Goal: Task Accomplishment & Management: Manage account settings

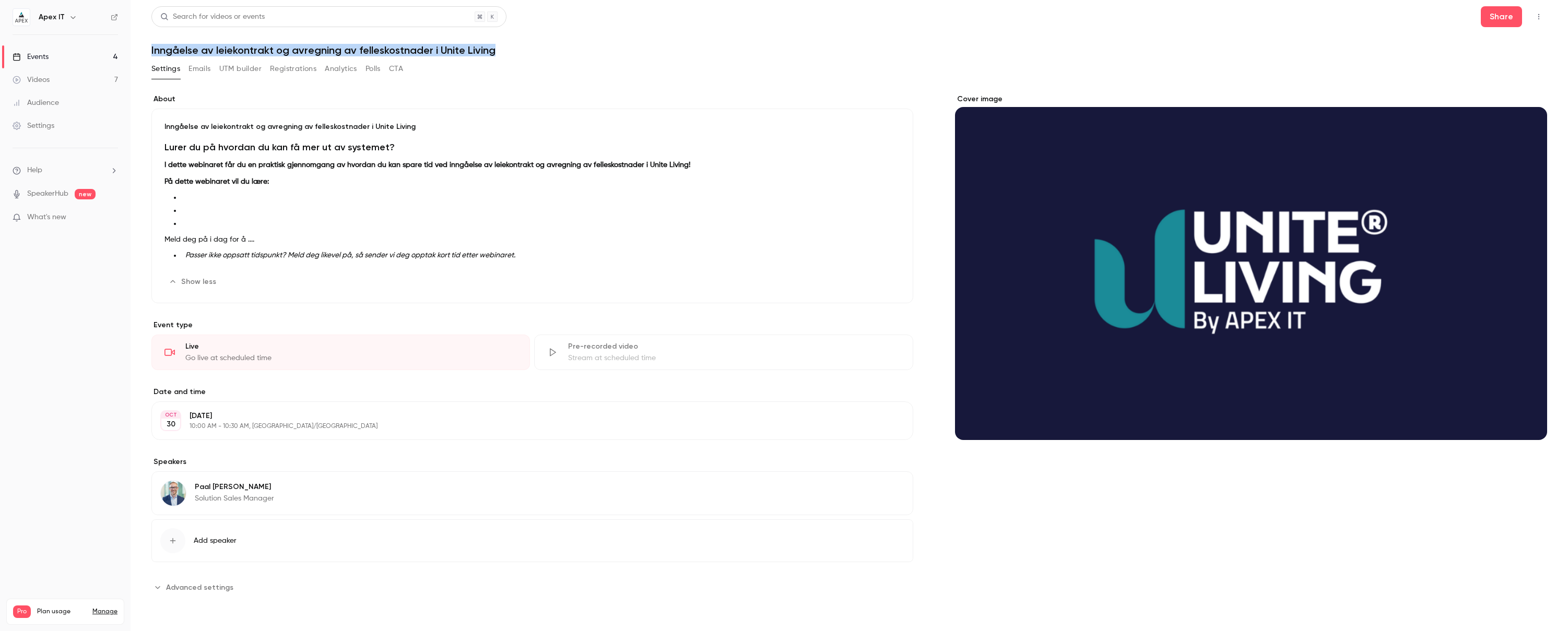
drag, startPoint x: 151, startPoint y: 47, endPoint x: 512, endPoint y: 48, distance: 361.0
click at [512, 48] on h1 "Inngåelse av leiekontrakt og avregning av felleskostnader i Unite Living" at bounding box center [849, 50] width 1396 height 12
copy h1 "Inngåelse av leiekontrakt og avregning av felleskostnader i Unite Living"
click at [312, 188] on div "Lurer du på hvordan du kan få mer ut av systemet? I dette webinaret får du en p…" at bounding box center [532, 203] width 736 height 125
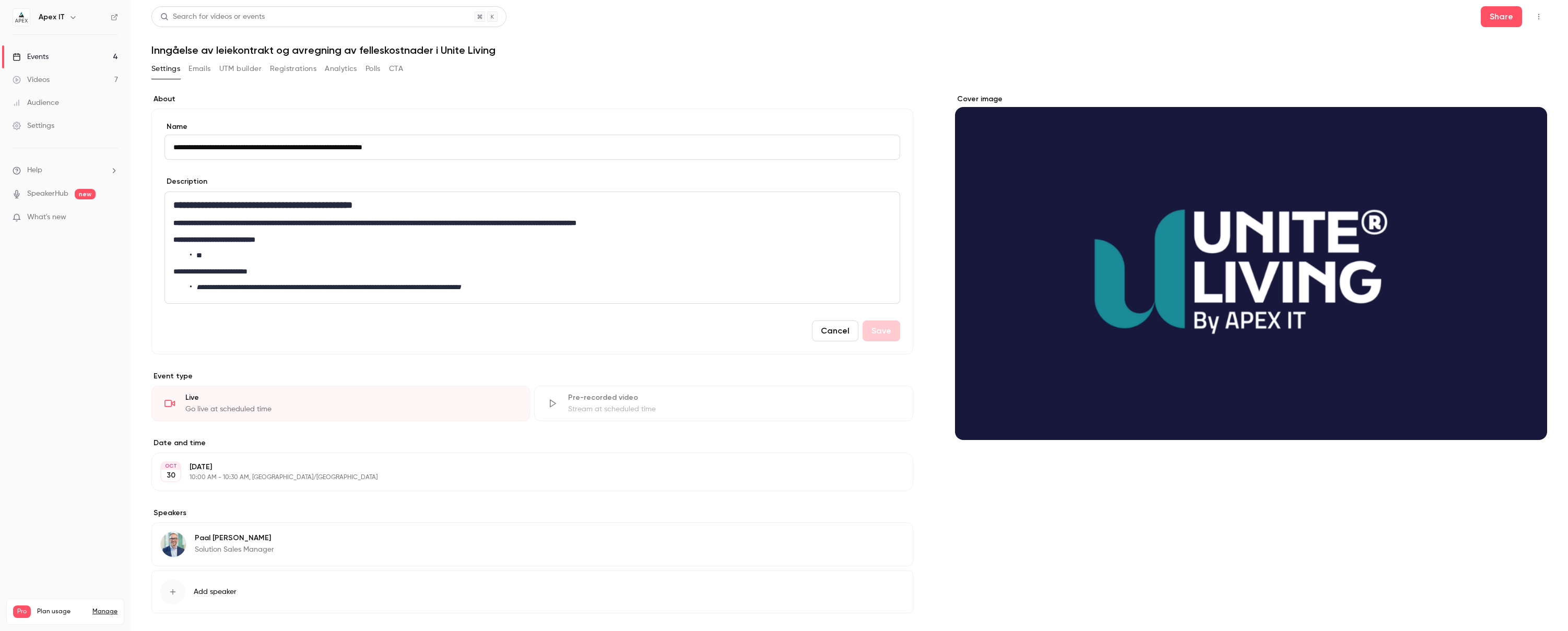
click at [224, 44] on h1 "Inngåelse av leiekontrakt og avregning av felleskostnader i Unite Living" at bounding box center [849, 50] width 1396 height 12
drag, startPoint x: 152, startPoint y: 48, endPoint x: 499, endPoint y: 54, distance: 347.1
click at [499, 54] on h1 "Inngåelse av leiekontrakt og avregning av felleskostnader i Unite Living" at bounding box center [849, 50] width 1396 height 12
copy h1 "Inngåelse av leiekontrakt og avregning av felleskostnader i Unite Living"
click at [345, 234] on p "**********" at bounding box center [532, 240] width 718 height 12
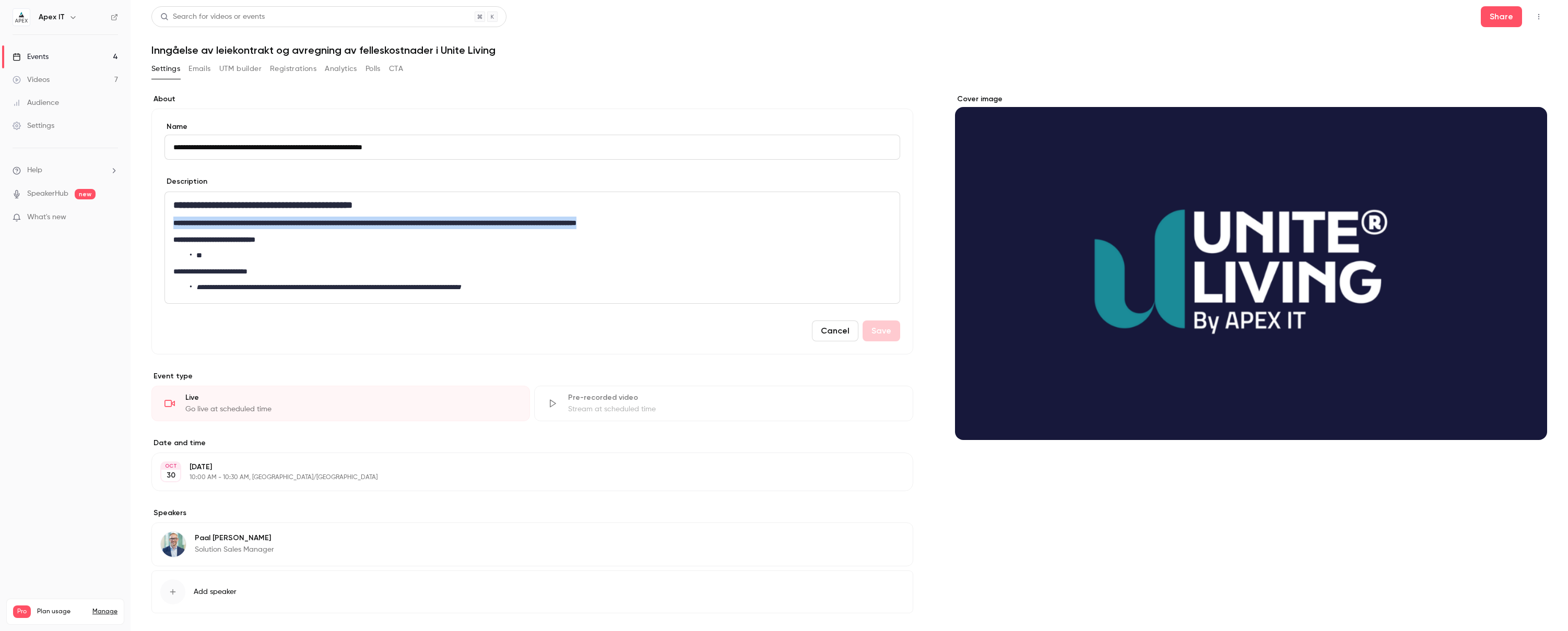
drag, startPoint x: 171, startPoint y: 222, endPoint x: 693, endPoint y: 224, distance: 522.0
click at [693, 224] on div "**********" at bounding box center [532, 248] width 735 height 111
copy strong "**********"
click at [1530, 421] on icon "Cover image" at bounding box center [1528, 422] width 11 height 9
click at [1530, 423] on icon "Cover image" at bounding box center [1528, 422] width 11 height 9
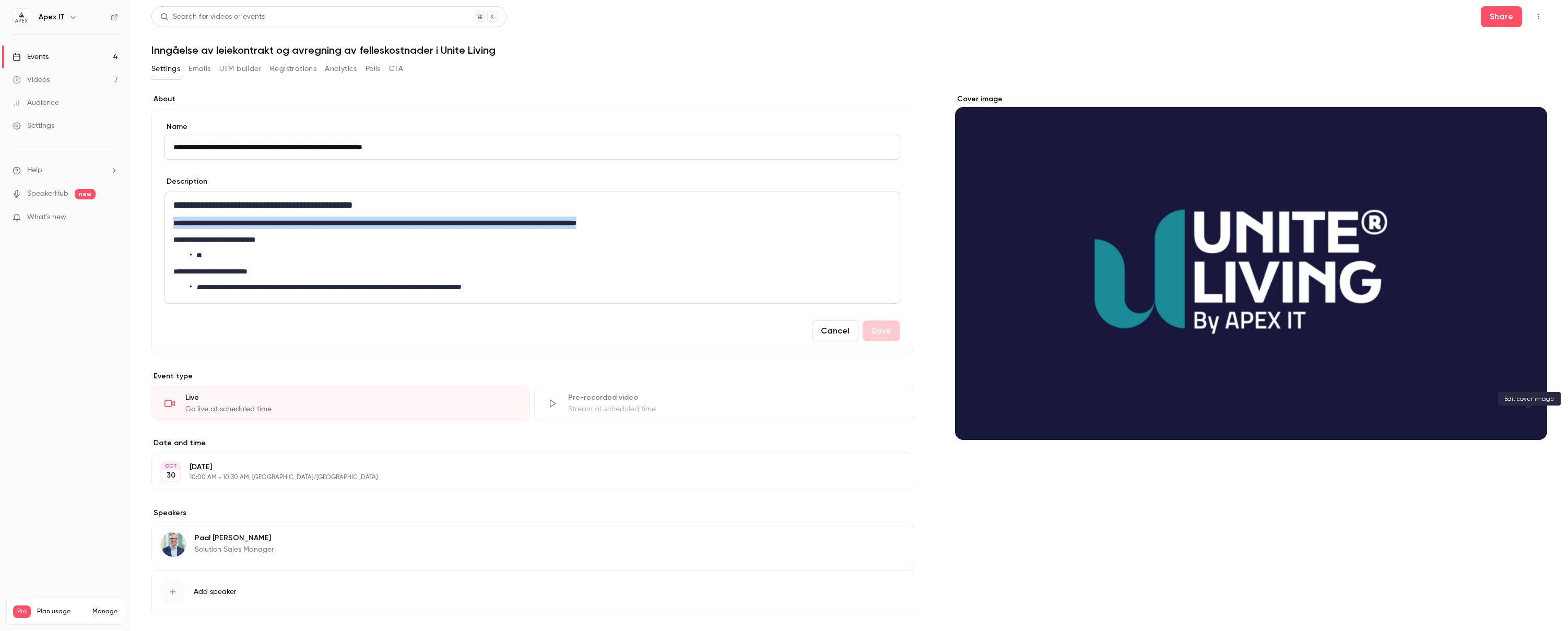
click at [1529, 423] on icon "Cover image" at bounding box center [1528, 422] width 11 height 9
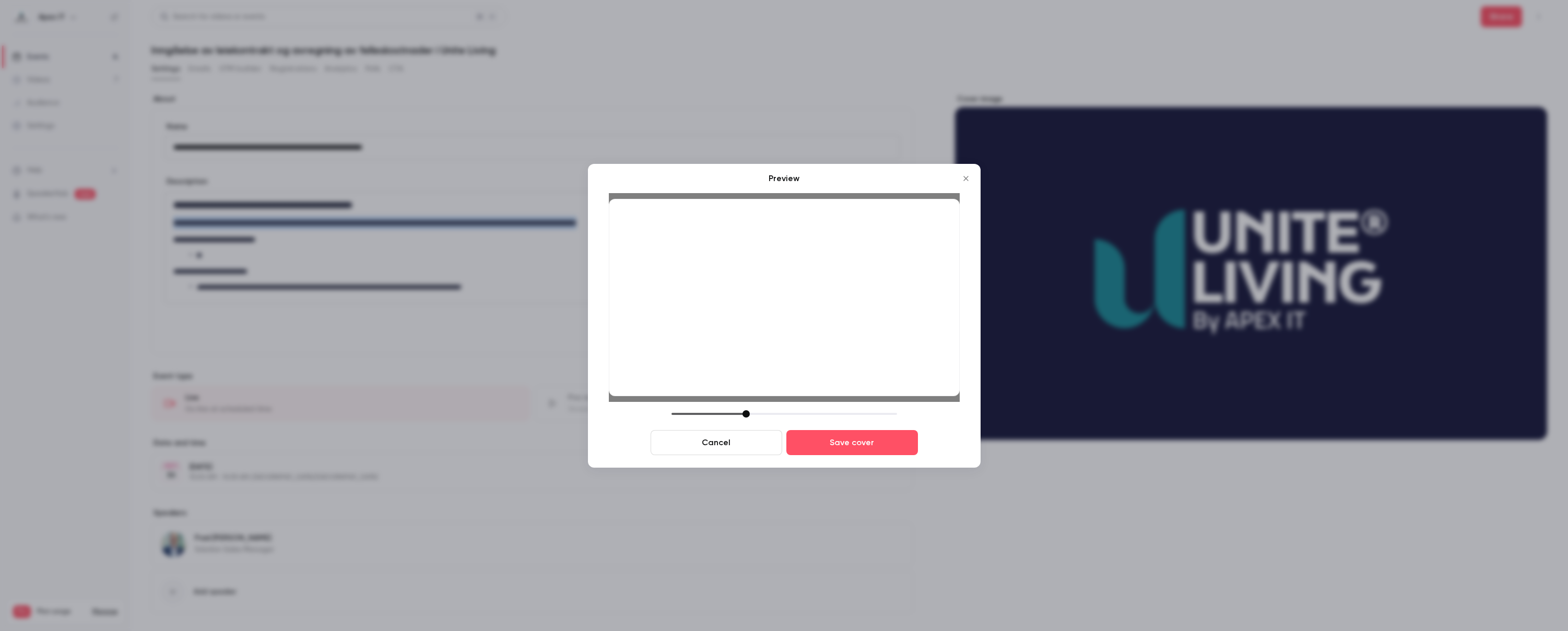
click at [865, 322] on div at bounding box center [784, 298] width 351 height 197
drag, startPoint x: 747, startPoint y: 415, endPoint x: 771, endPoint y: 416, distance: 24.0
click at [771, 416] on div at bounding box center [769, 414] width 7 height 7
drag, startPoint x: 769, startPoint y: 377, endPoint x: 777, endPoint y: 374, distance: 8.5
click at [777, 374] on div at bounding box center [784, 298] width 351 height 197
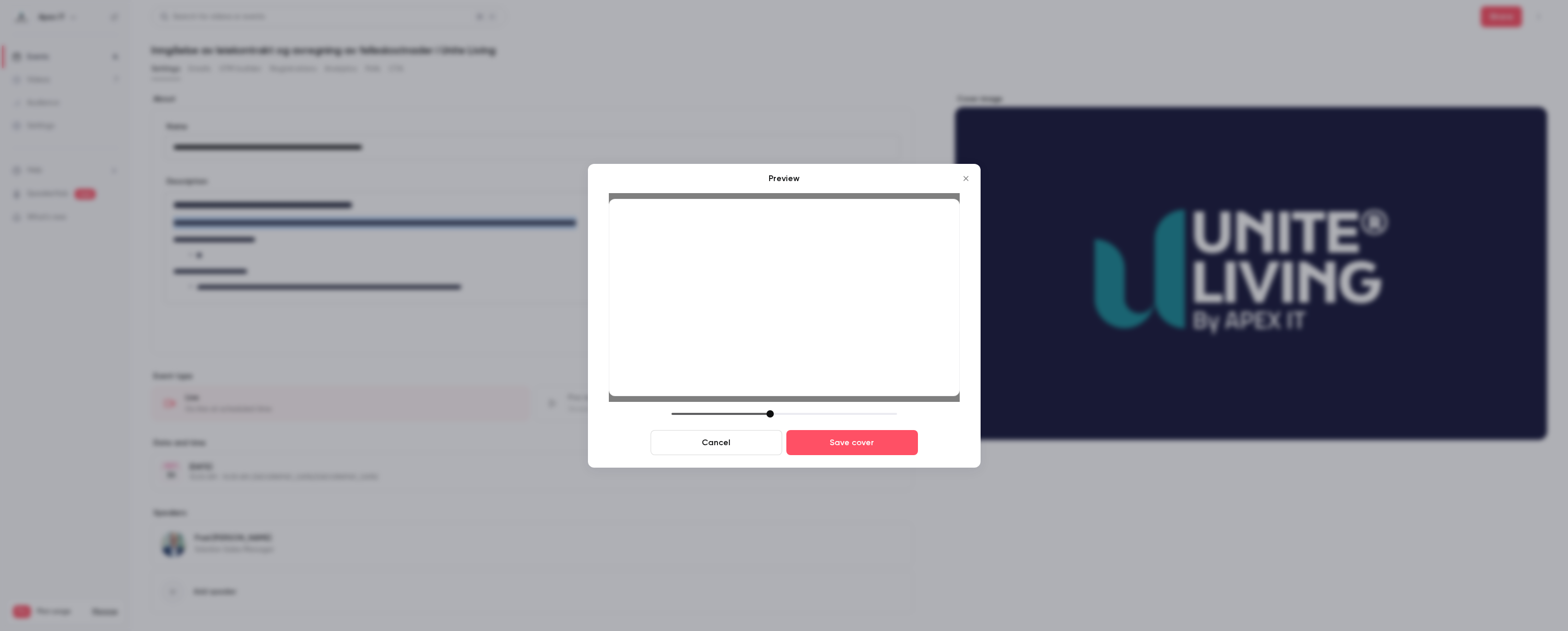
click at [771, 414] on div at bounding box center [770, 414] width 7 height 7
click at [786, 368] on div at bounding box center [784, 298] width 351 height 197
click at [853, 443] on button "Save cover" at bounding box center [852, 442] width 132 height 25
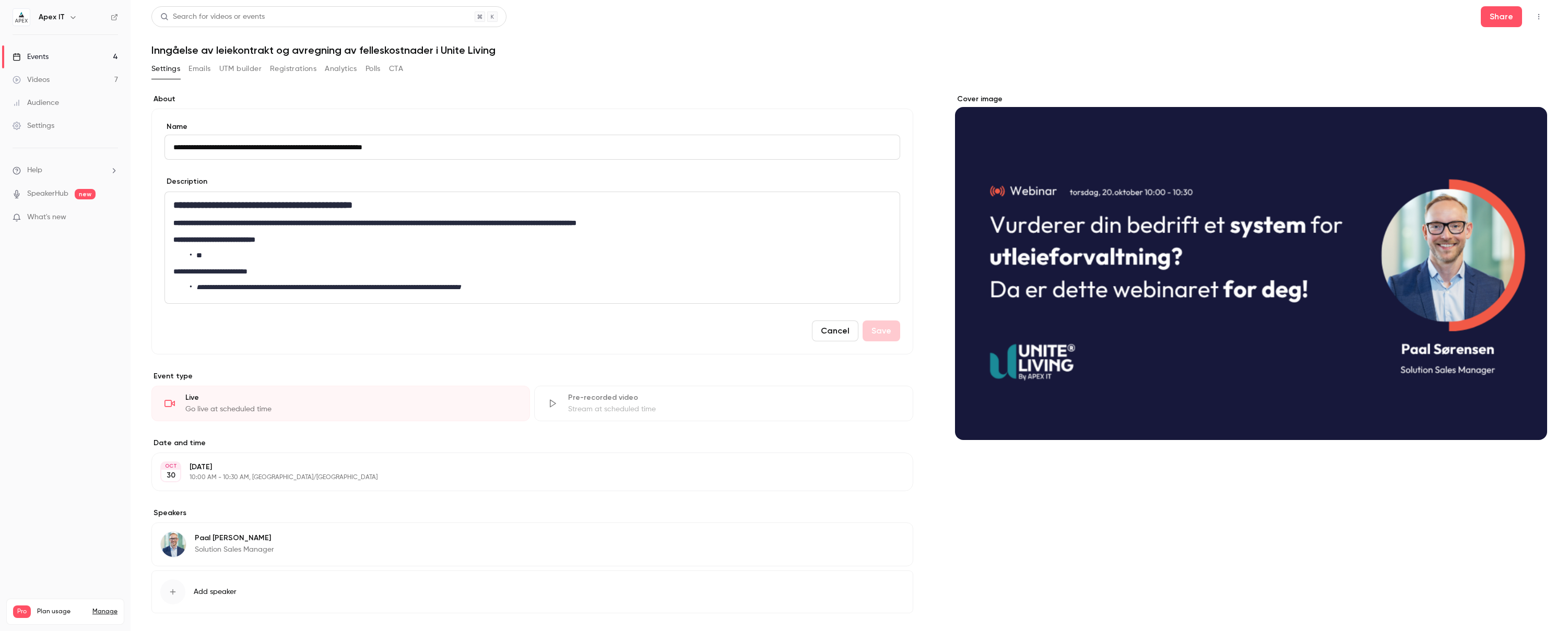
click at [1059, 498] on div "Cover image" at bounding box center [1251, 370] width 592 height 553
click at [43, 122] on div "Settings" at bounding box center [33, 126] width 42 height 10
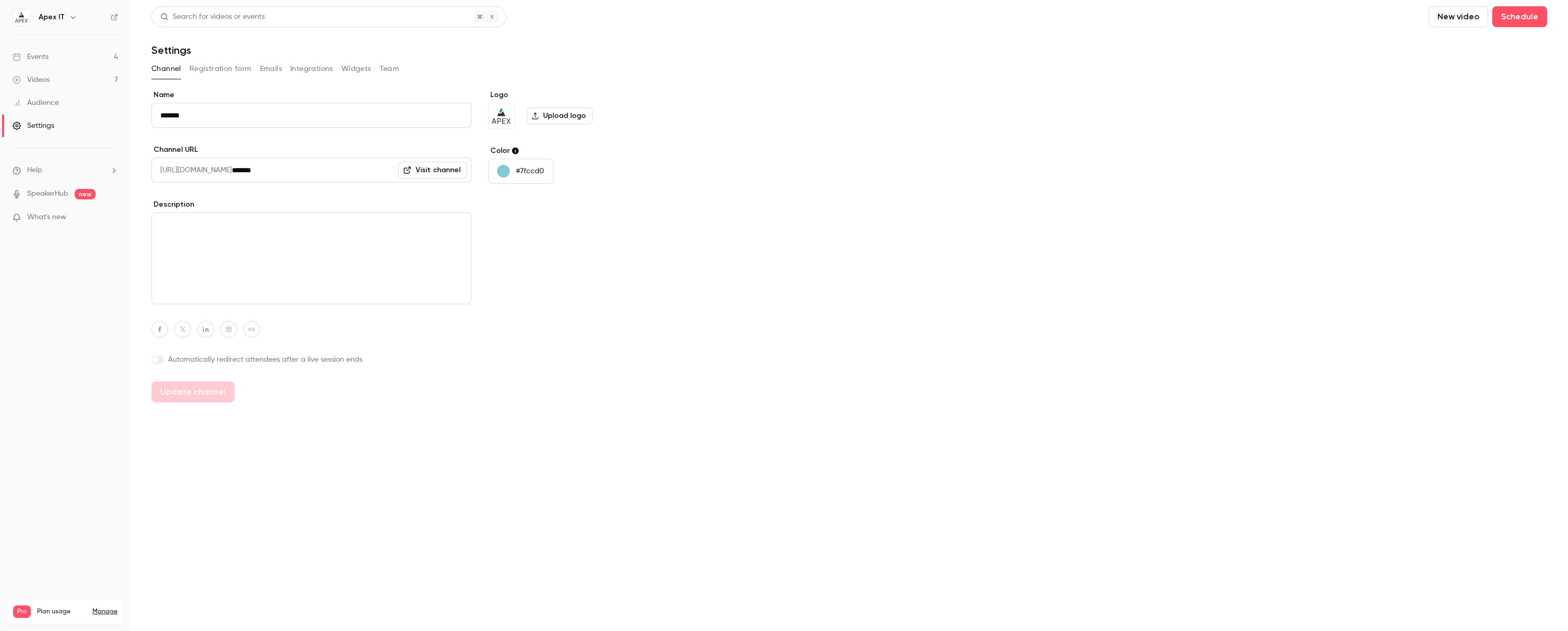
click at [393, 67] on button "Team" at bounding box center [390, 68] width 20 height 16
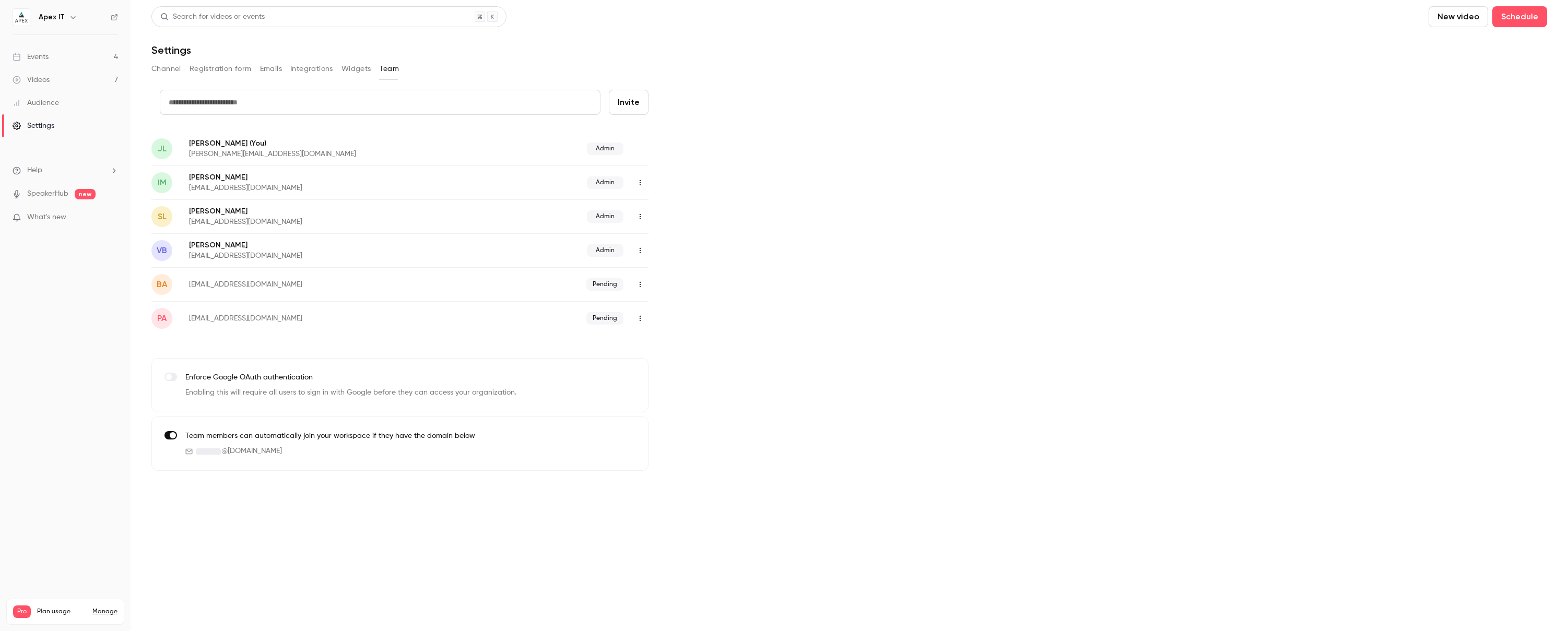
click at [639, 284] on icon "button" at bounding box center [641, 285] width 9 height 7
click at [735, 264] on div at bounding box center [784, 315] width 1568 height 631
click at [49, 59] on link "Events 4" at bounding box center [65, 56] width 131 height 23
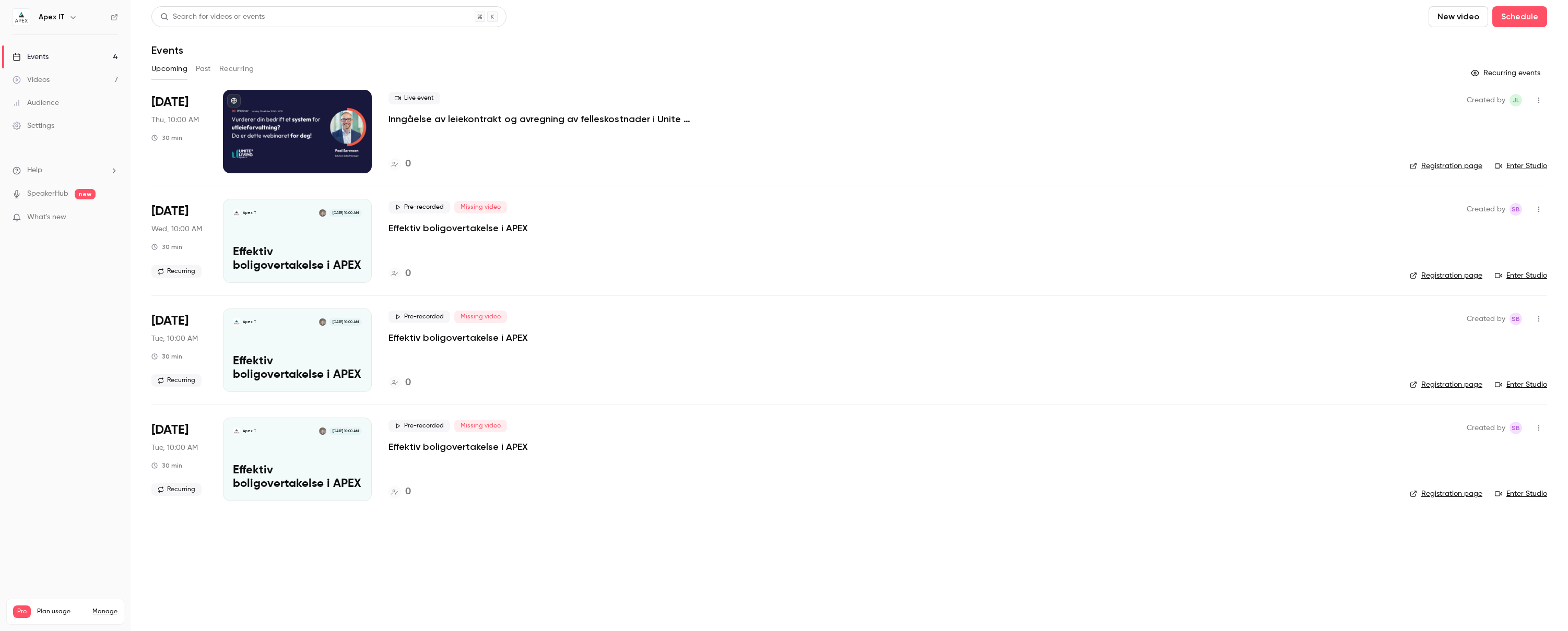
click at [424, 122] on p "Inngåelse av leiekontrakt og avregning av felleskostnader i Unite Living" at bounding box center [545, 119] width 313 height 12
